Goal: Task Accomplishment & Management: Use online tool/utility

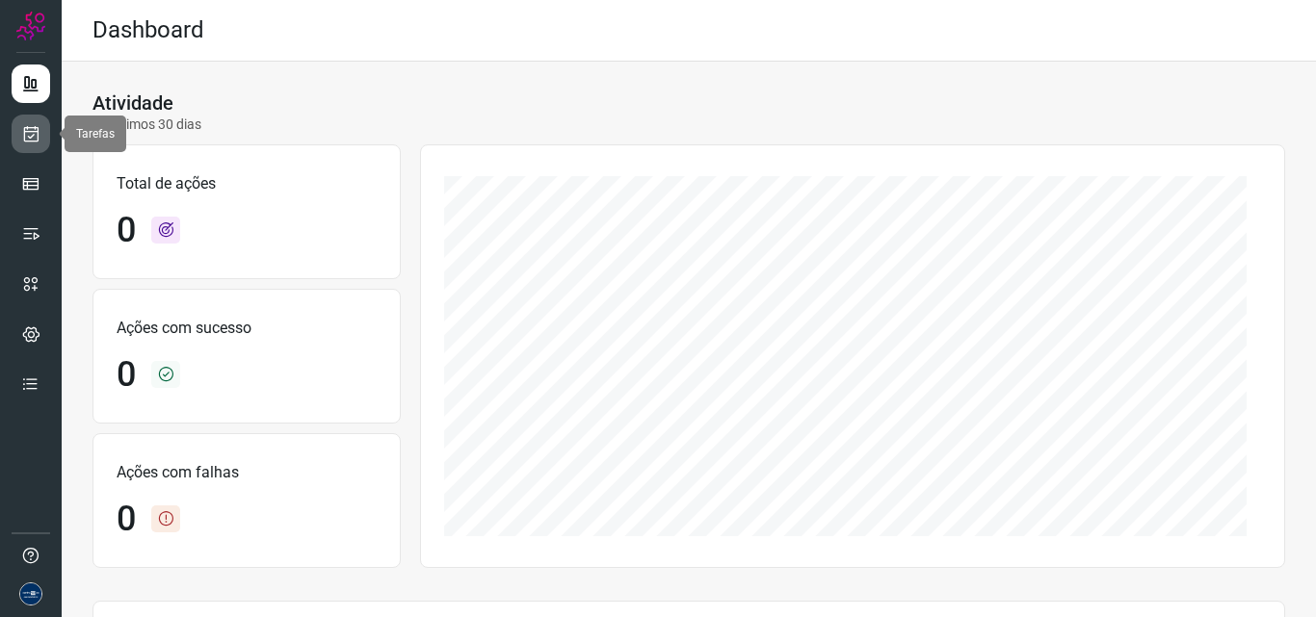
click at [40, 146] on link at bounding box center [31, 134] width 39 height 39
